Goal: Find specific page/section: Find specific page/section

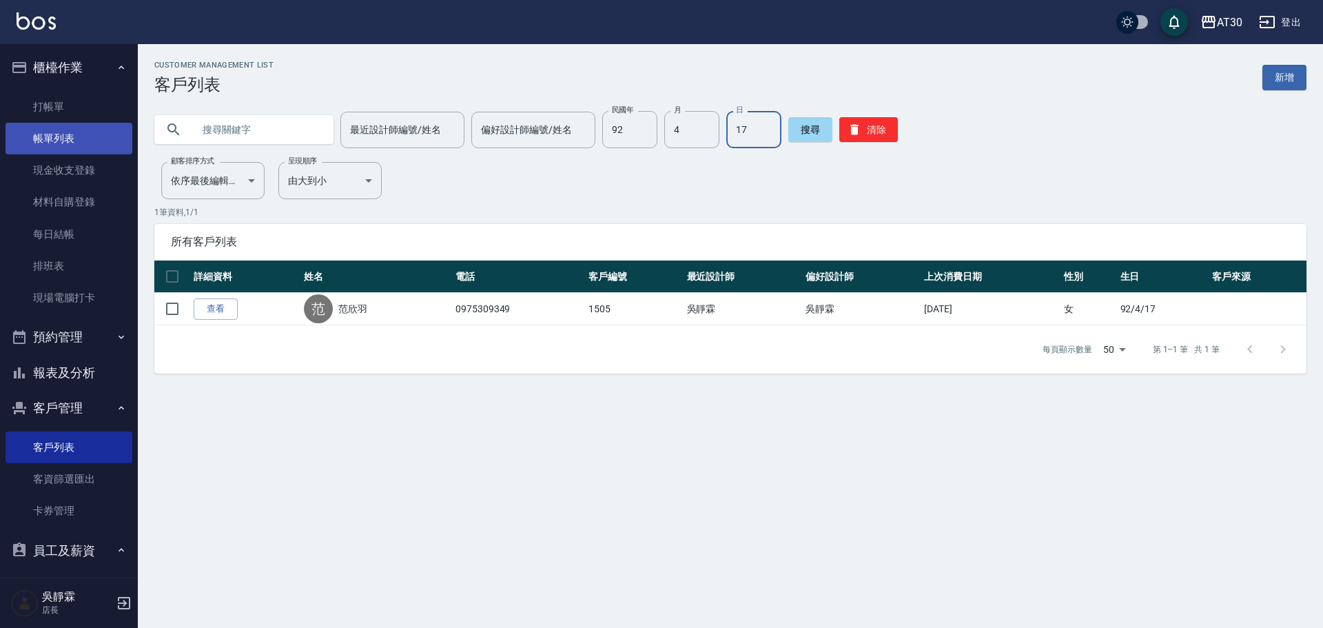
click at [59, 131] on link "帳單列表" at bounding box center [69, 139] width 127 height 32
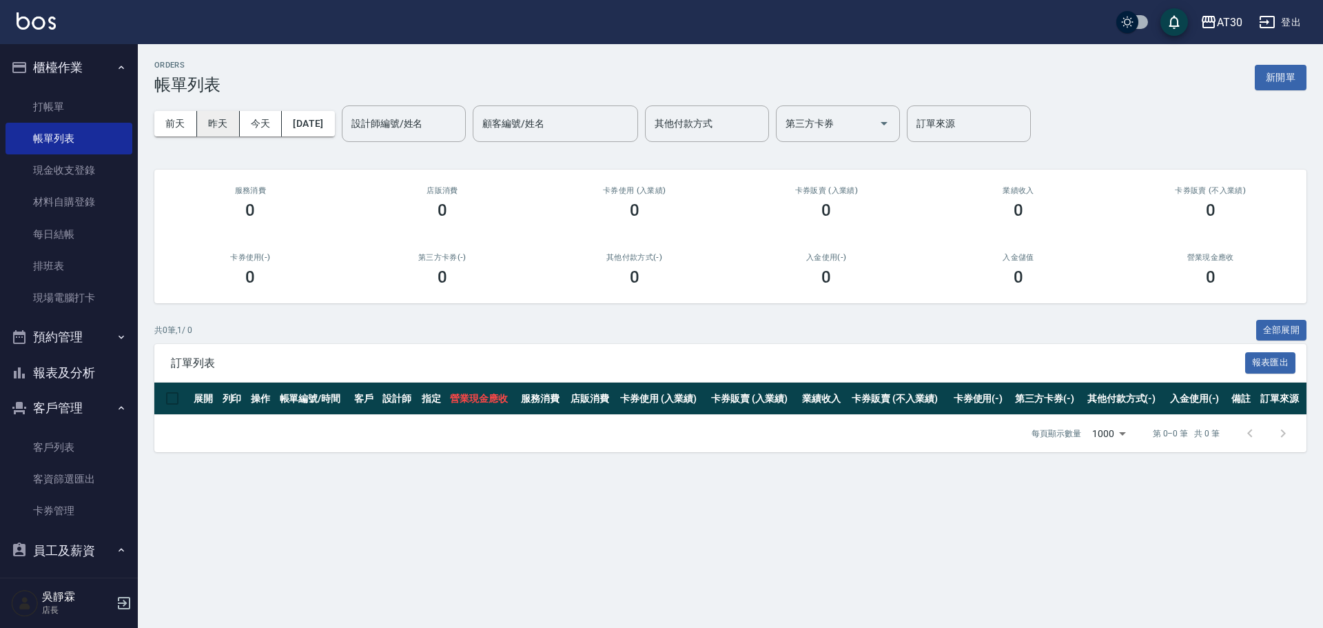
click at [228, 126] on button "昨天" at bounding box center [218, 124] width 43 height 26
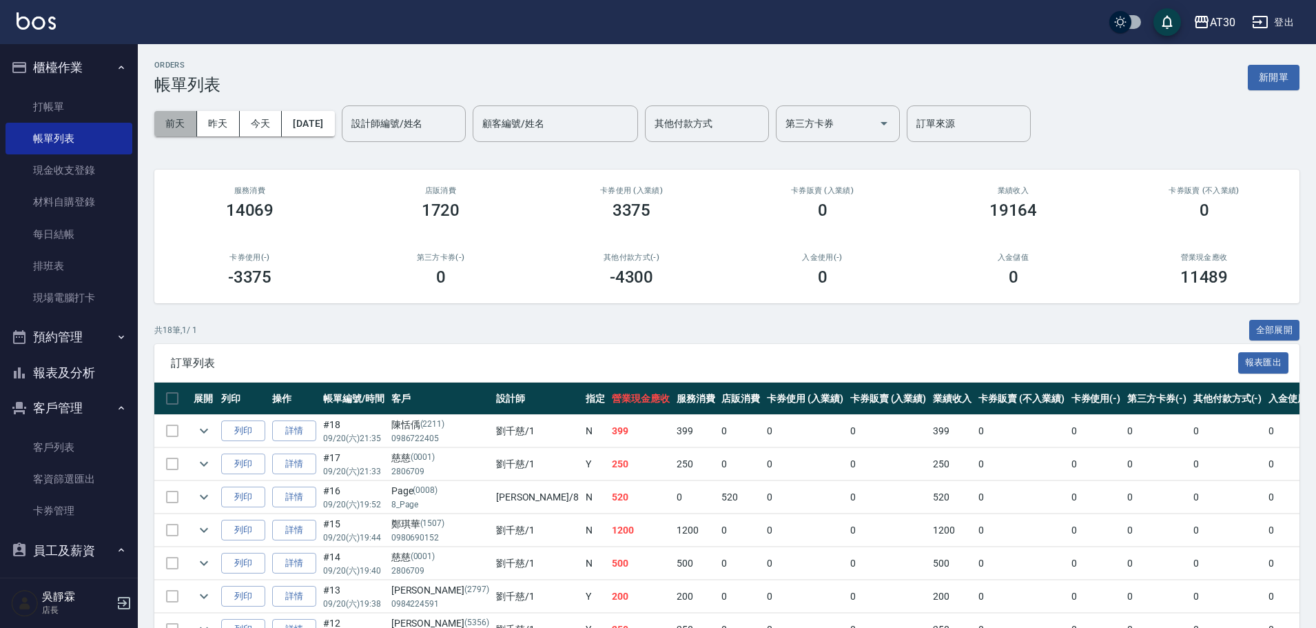
click at [186, 128] on button "前天" at bounding box center [175, 124] width 43 height 26
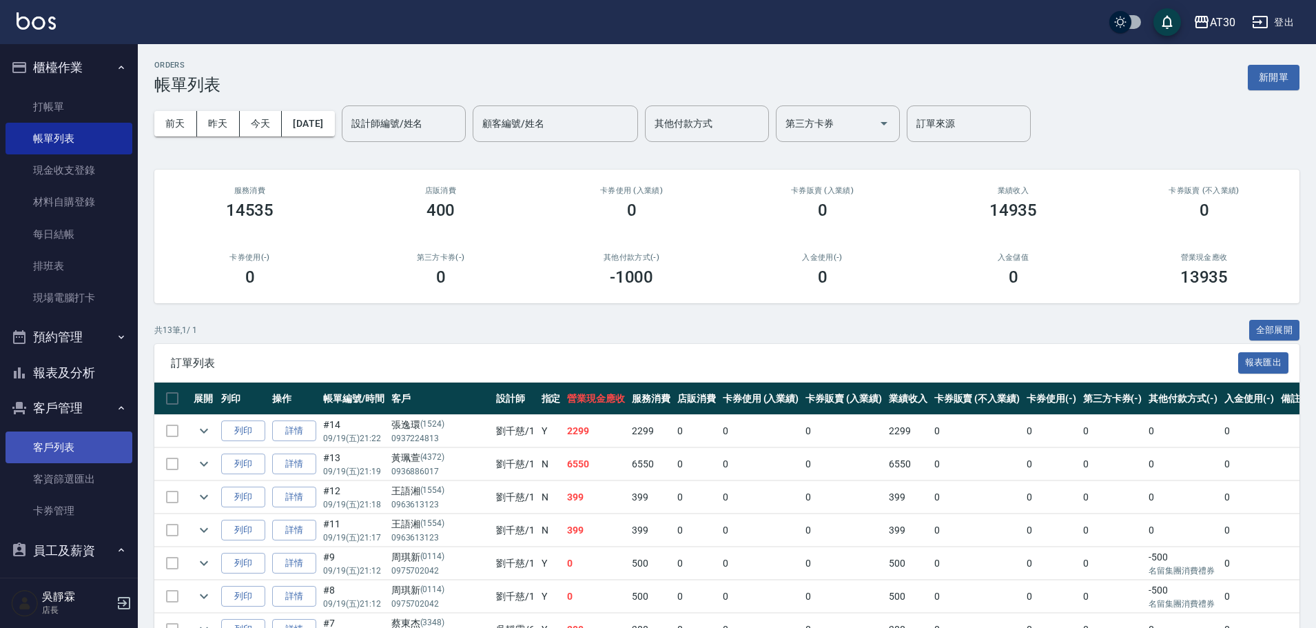
click at [62, 446] on link "客戶列表" at bounding box center [69, 447] width 127 height 32
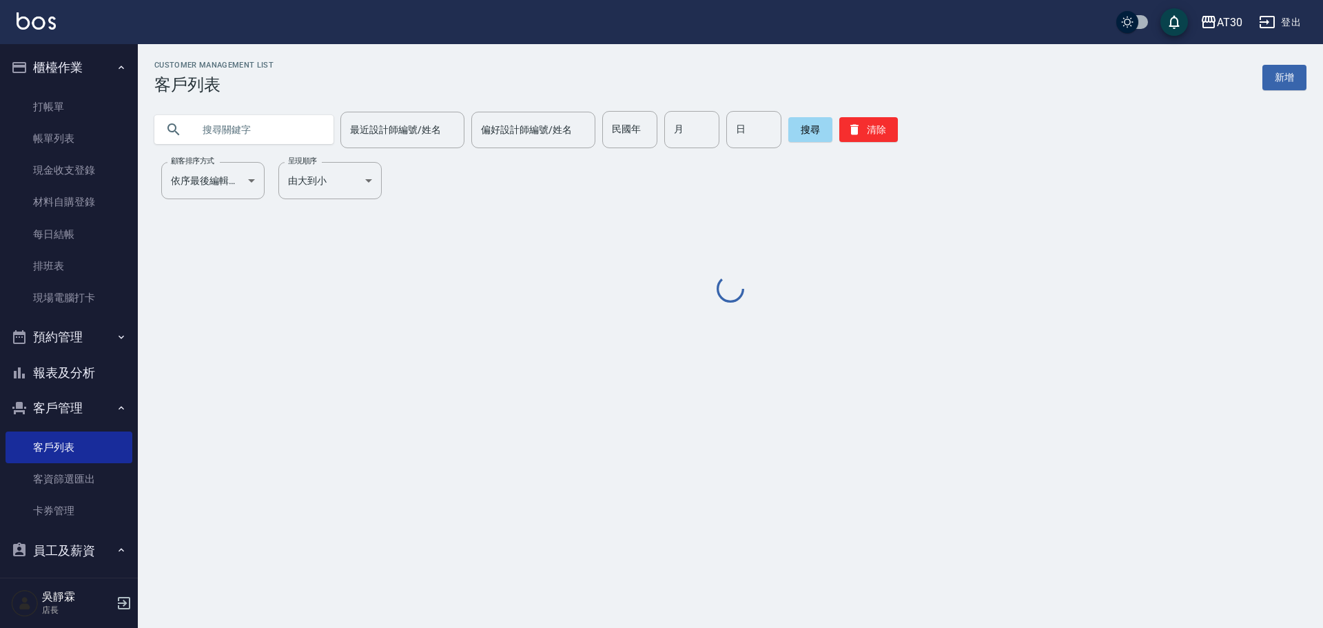
click at [245, 134] on input "text" at bounding box center [258, 129] width 130 height 37
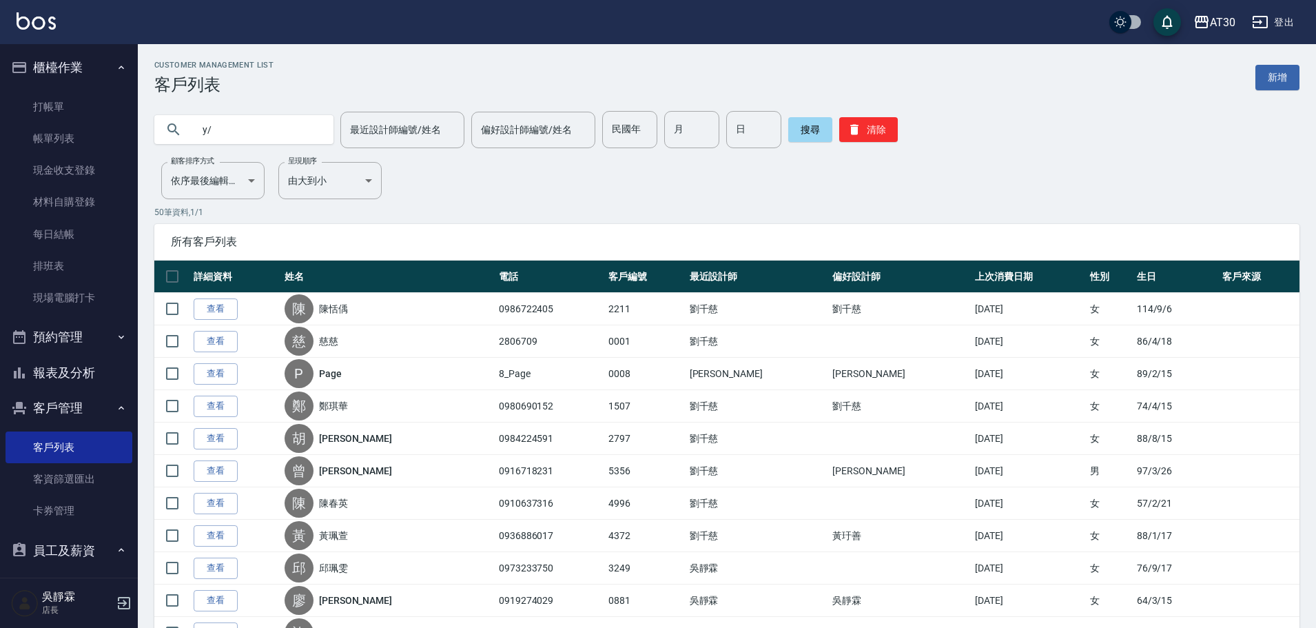
type input "y"
type input "曾"
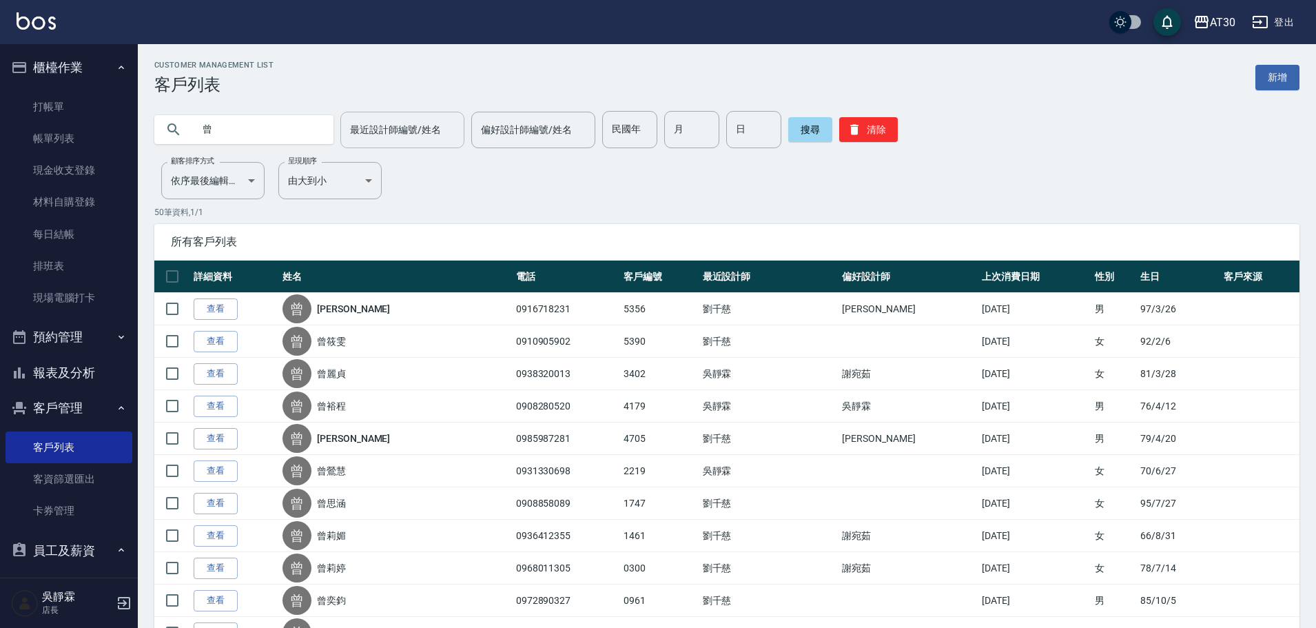
click at [391, 136] on input "最近設計師編號/姓名" at bounding box center [403, 130] width 112 height 24
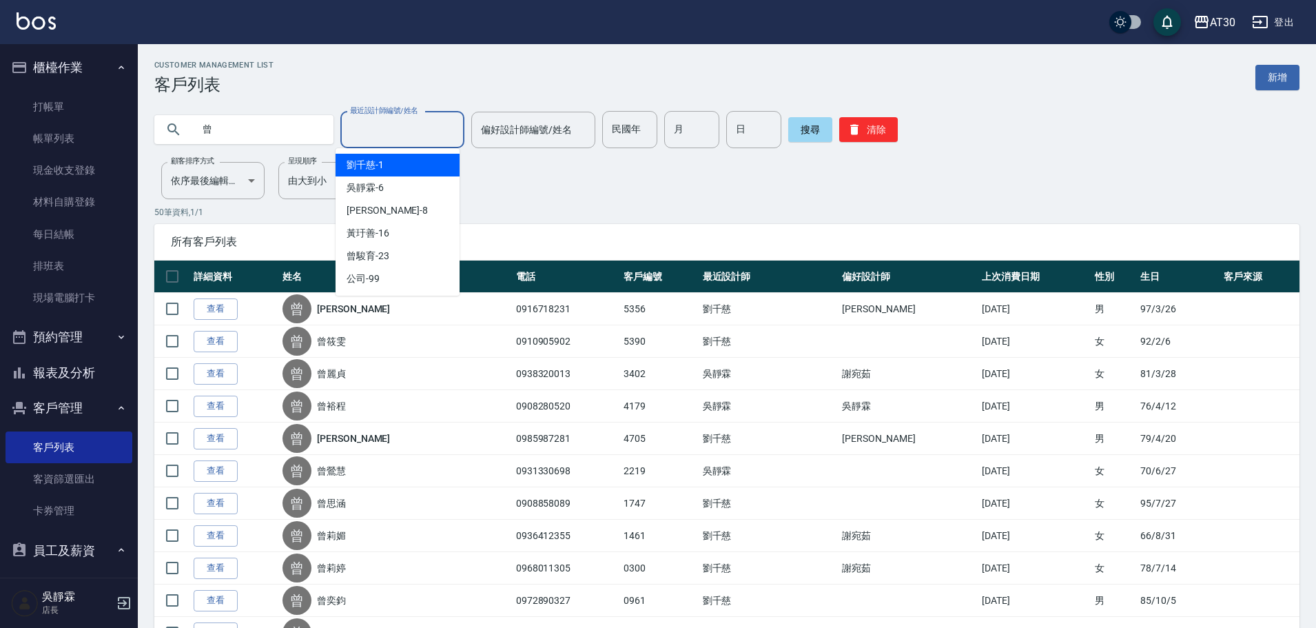
click at [394, 171] on div "[PERSON_NAME]1" at bounding box center [398, 165] width 124 height 23
type input "[PERSON_NAME]1"
